Goal: Task Accomplishment & Management: Complete application form

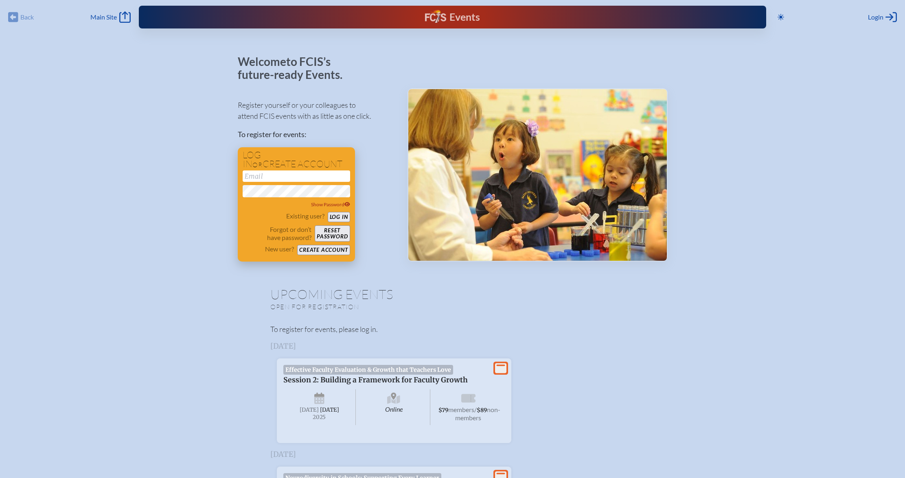
click at [321, 251] on button "Create account" at bounding box center [323, 250] width 53 height 10
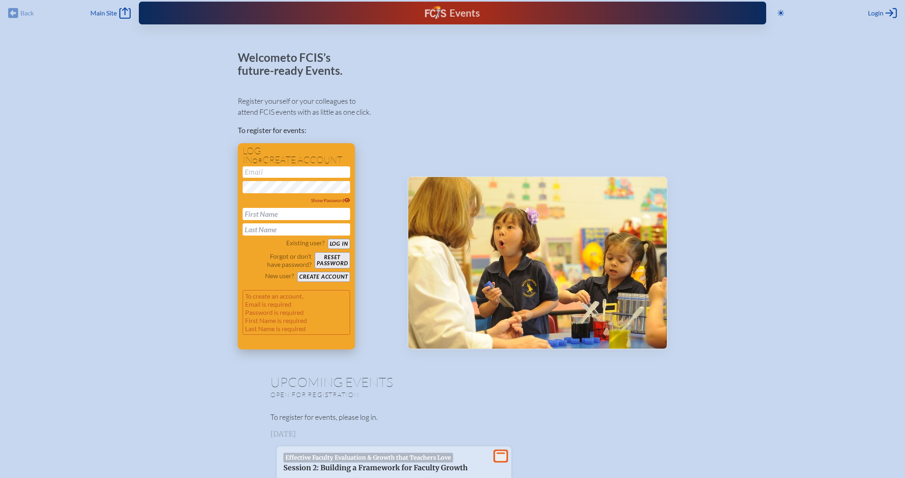
scroll to position [5, 0]
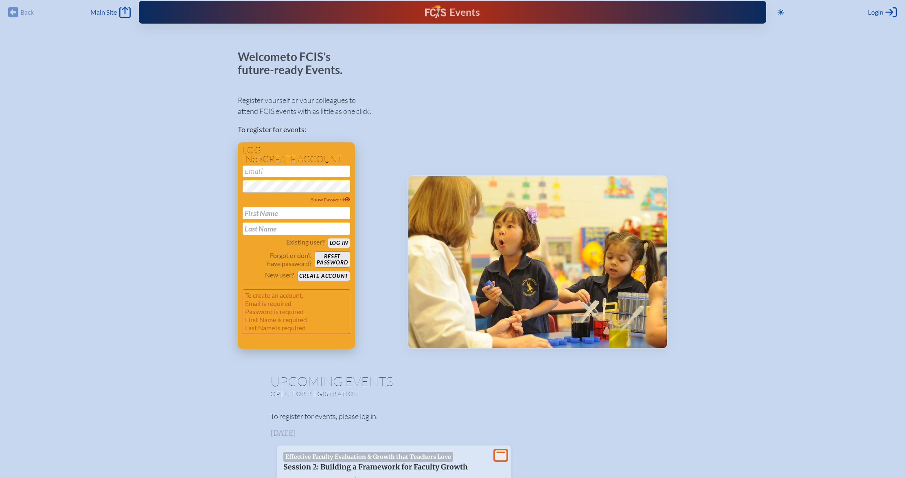
click at [276, 174] on input "email" at bounding box center [296, 171] width 107 height 11
type input "lscholer@sseds.org"
click at [479, 168] on div at bounding box center [538, 199] width 260 height 298
click at [342, 244] on button "Log in" at bounding box center [339, 243] width 22 height 10
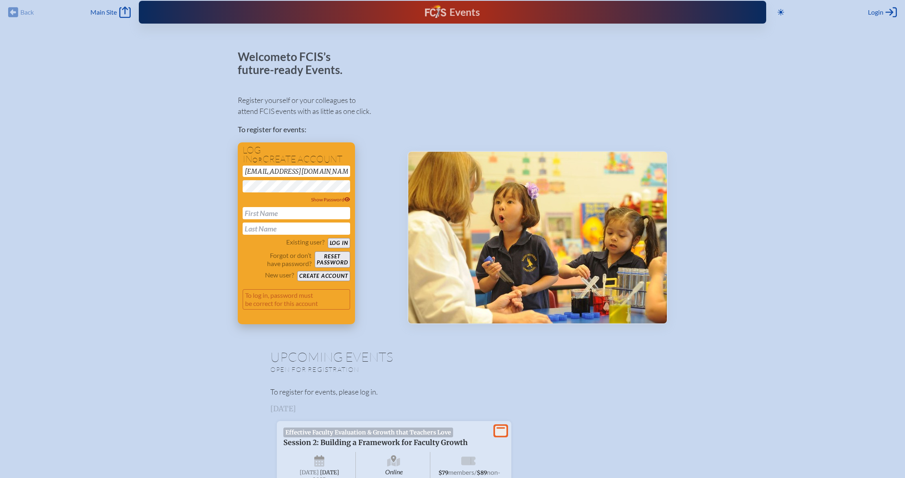
click at [342, 244] on button "Log in" at bounding box center [339, 243] width 22 height 10
click at [384, 159] on div "Register yourself or your colleagues to attend FCIS events with as little as on…" at bounding box center [316, 206] width 157 height 237
click at [346, 201] on icon at bounding box center [347, 199] width 6 height 4
click at [271, 211] on input "text" at bounding box center [296, 213] width 107 height 12
type input "Liz"
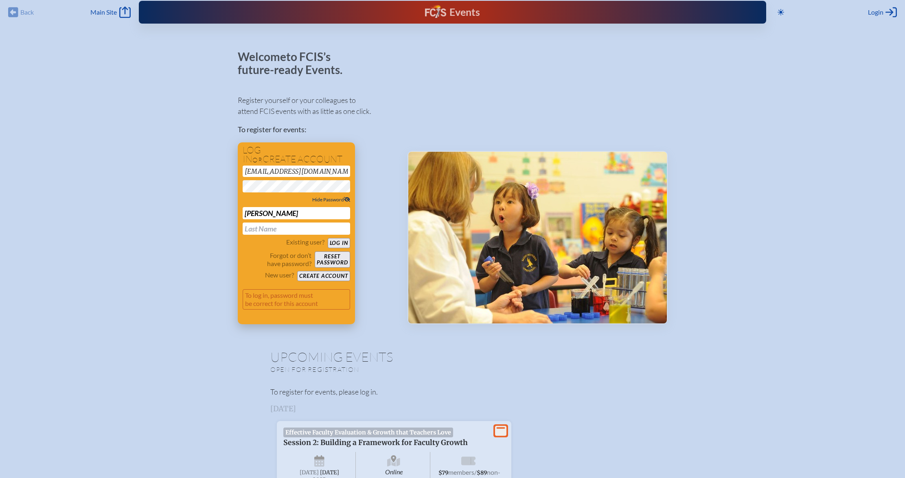
type input "Scholer"
click at [328, 276] on button "Create account" at bounding box center [323, 276] width 53 height 10
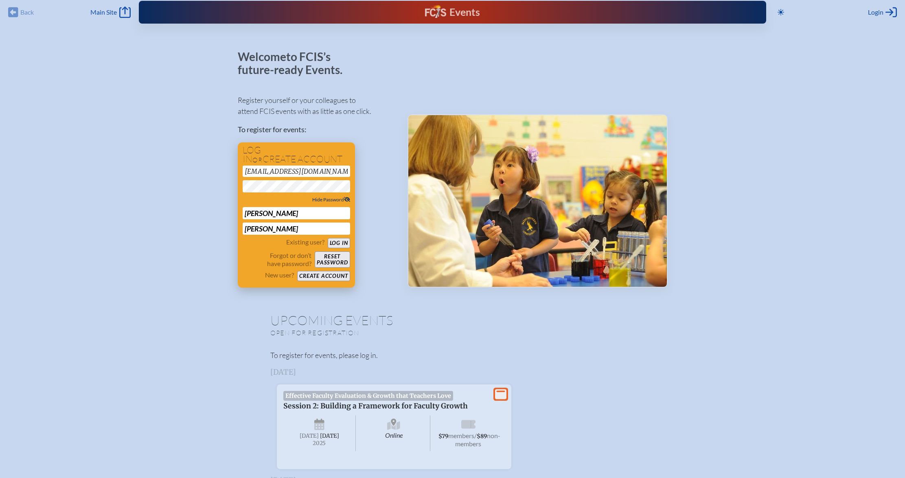
click at [328, 276] on button "Create account" at bounding box center [323, 276] width 53 height 10
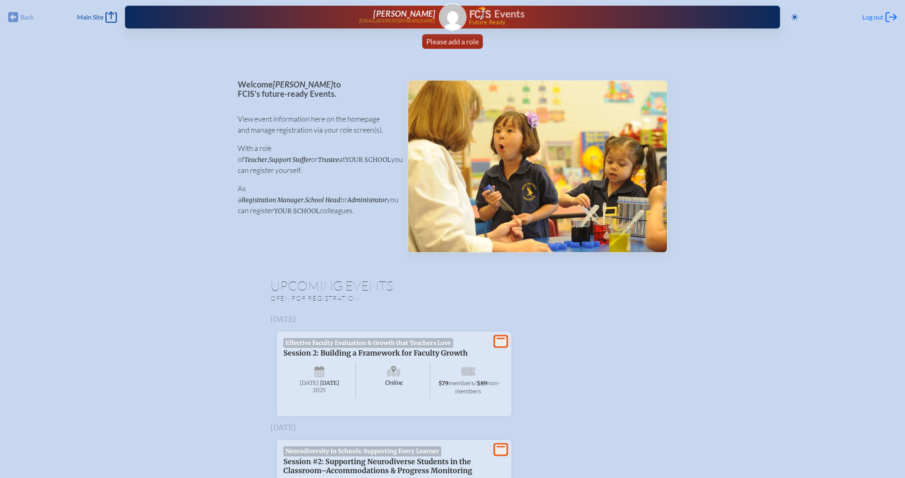
click at [864, 17] on span "Log out" at bounding box center [872, 17] width 21 height 8
